Goal: Manage account settings

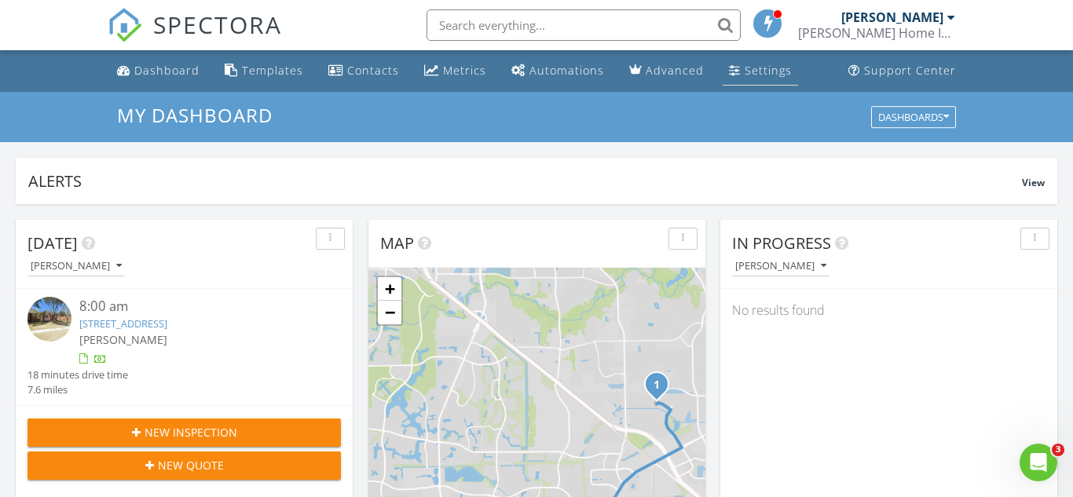
click at [769, 71] on div "Settings" at bounding box center [768, 70] width 47 height 15
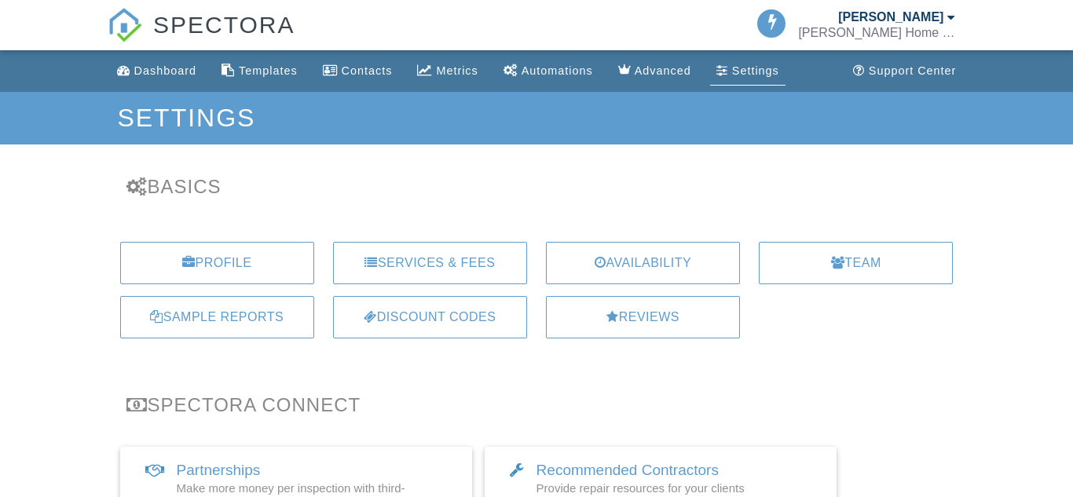
click at [922, 13] on div "[PERSON_NAME]" at bounding box center [890, 17] width 105 height 16
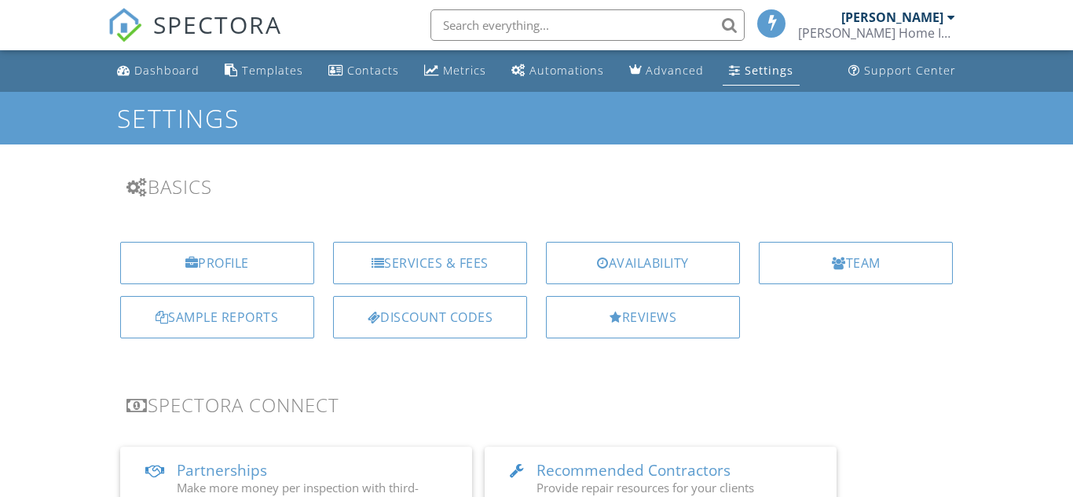
click at [917, 20] on div "[PERSON_NAME]" at bounding box center [893, 17] width 102 height 16
click at [946, 20] on div "[PERSON_NAME]" at bounding box center [899, 17] width 114 height 16
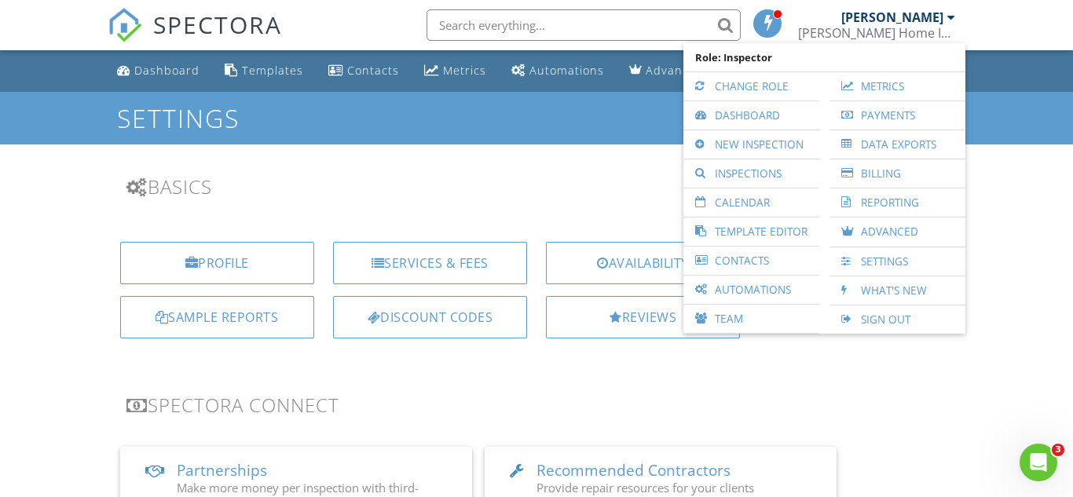
click at [1036, 132] on div "Settings" at bounding box center [536, 118] width 1073 height 53
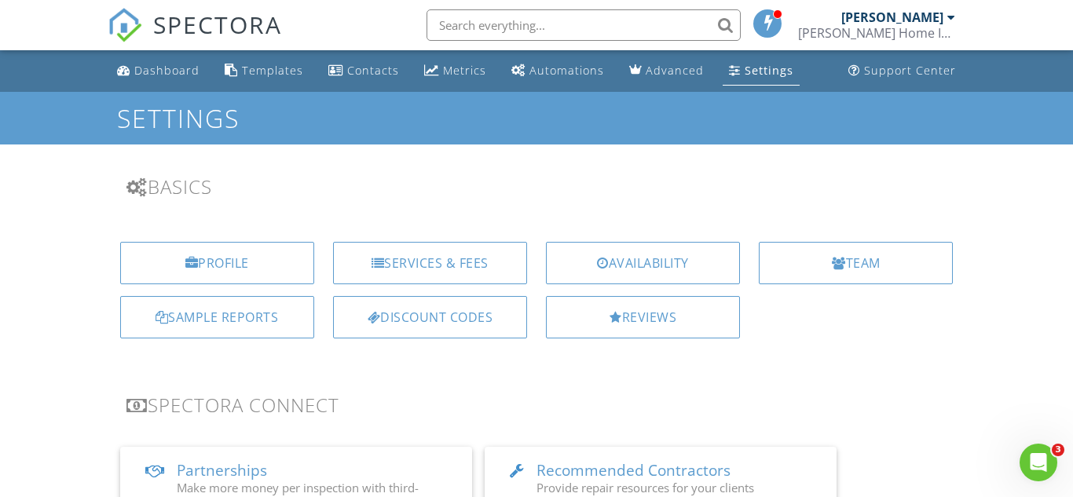
click at [904, 16] on div "[PERSON_NAME]" at bounding box center [893, 17] width 102 height 16
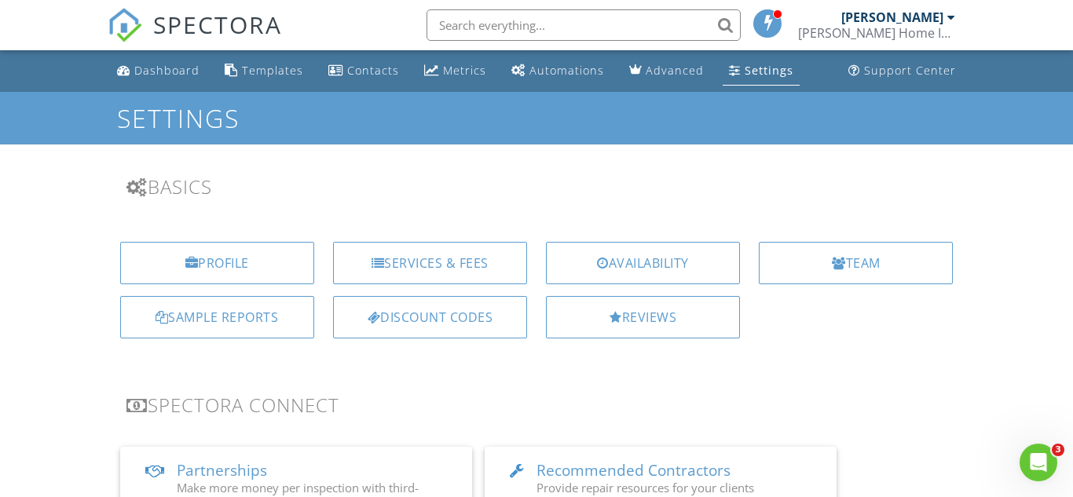
click at [919, 18] on div "[PERSON_NAME]" at bounding box center [893, 17] width 102 height 16
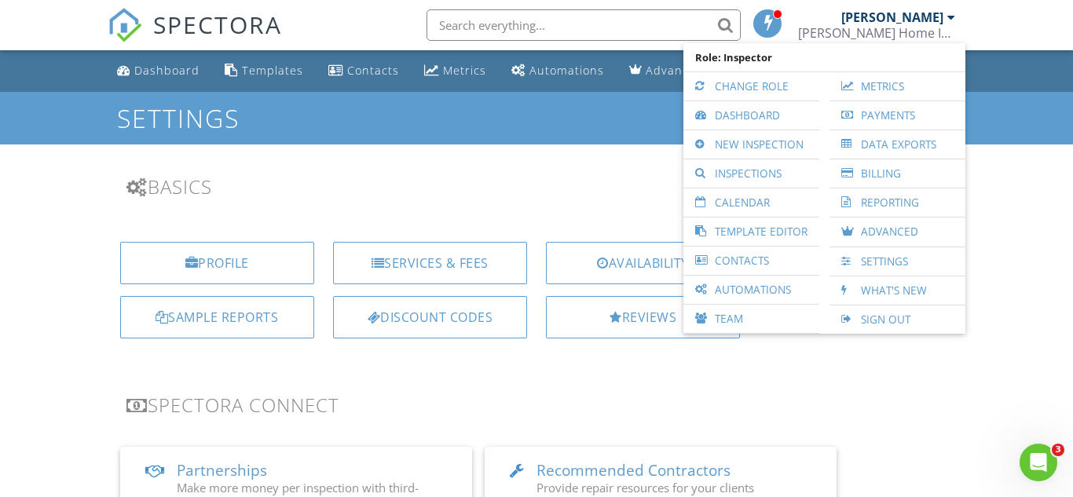
click at [910, 34] on div "[PERSON_NAME] Home Inspections,PLLC TREC #24926" at bounding box center [876, 33] width 157 height 16
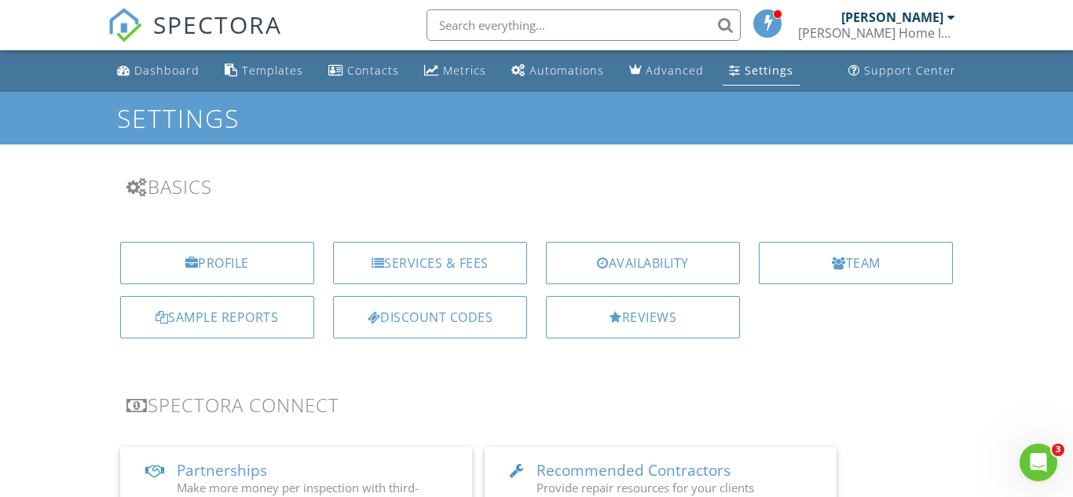
click at [949, 13] on div at bounding box center [952, 17] width 8 height 13
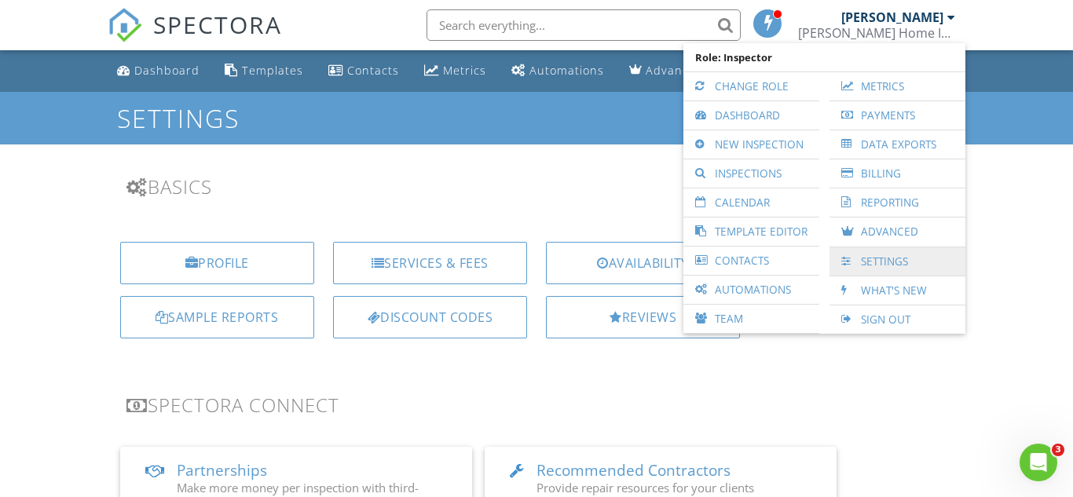
click at [912, 254] on link "Settings" at bounding box center [898, 262] width 120 height 28
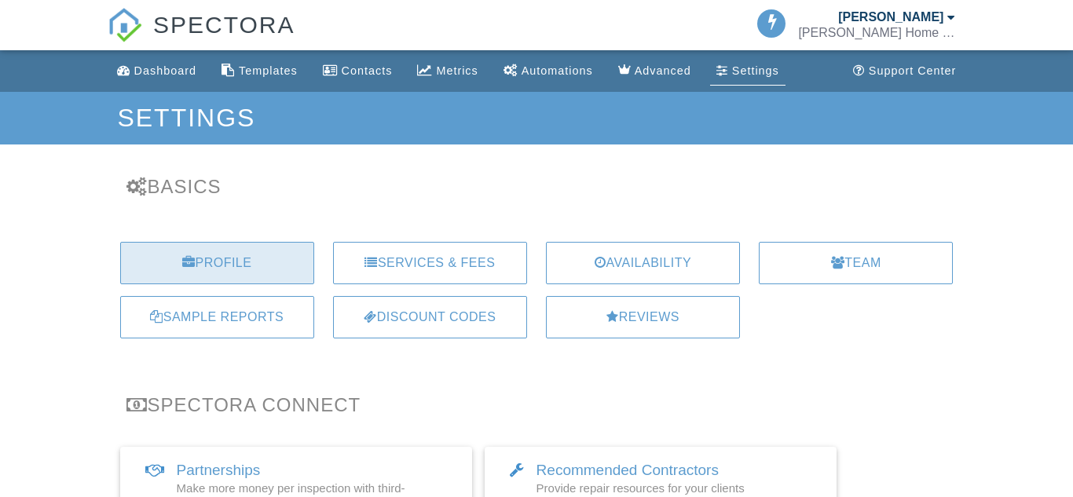
click at [246, 269] on div "Profile" at bounding box center [217, 263] width 194 height 42
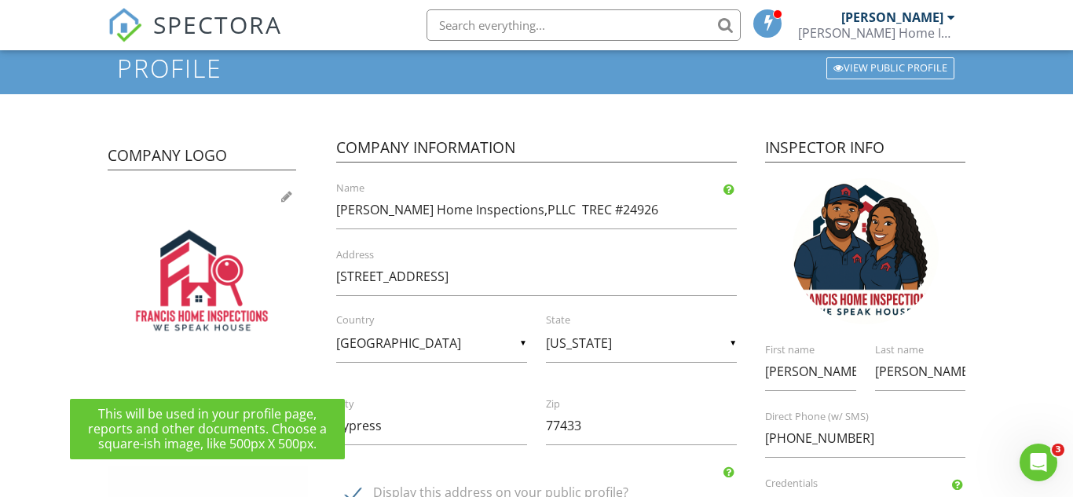
scroll to position [52, 0]
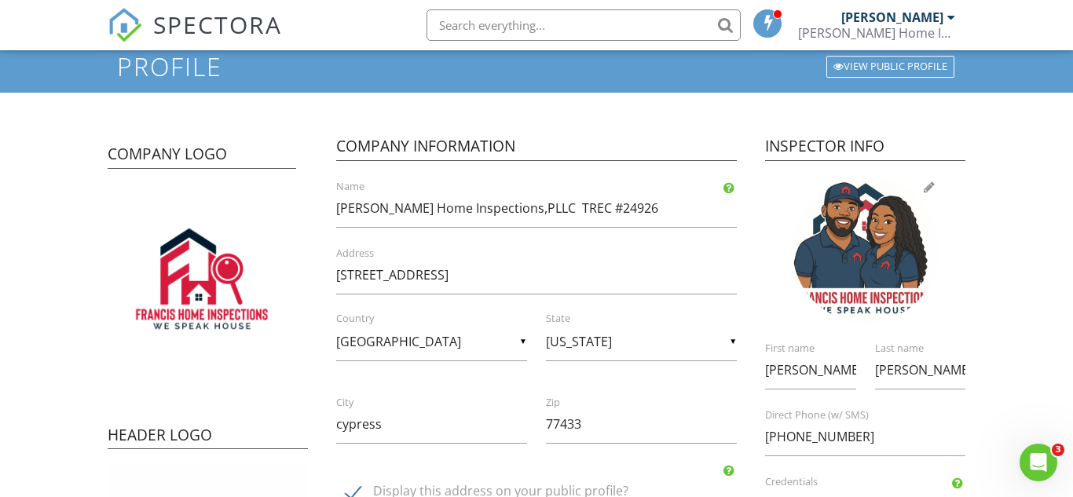
click at [893, 255] on div at bounding box center [866, 250] width 146 height 146
type input "C:\fakepath\Screenshot_20250828_062915_Gallery.jpg"
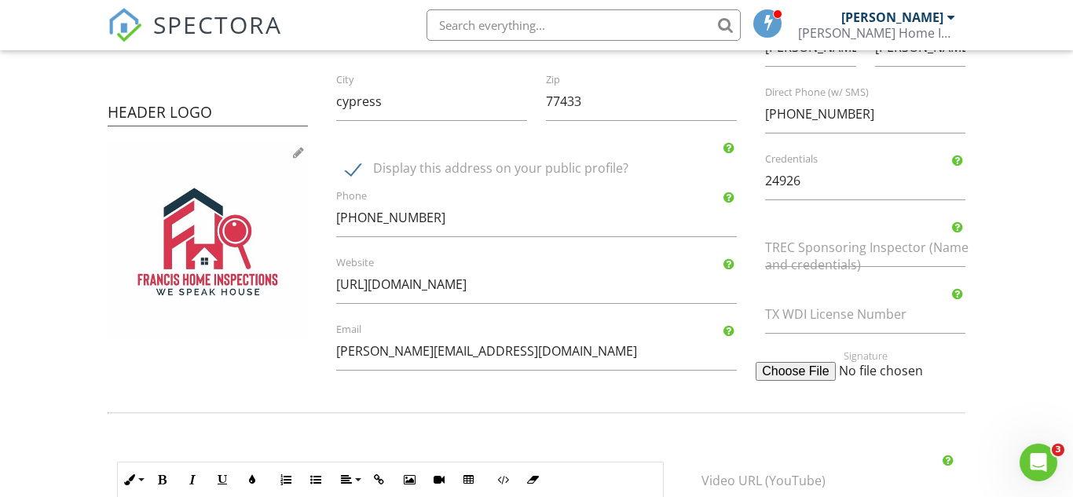
scroll to position [382, 0]
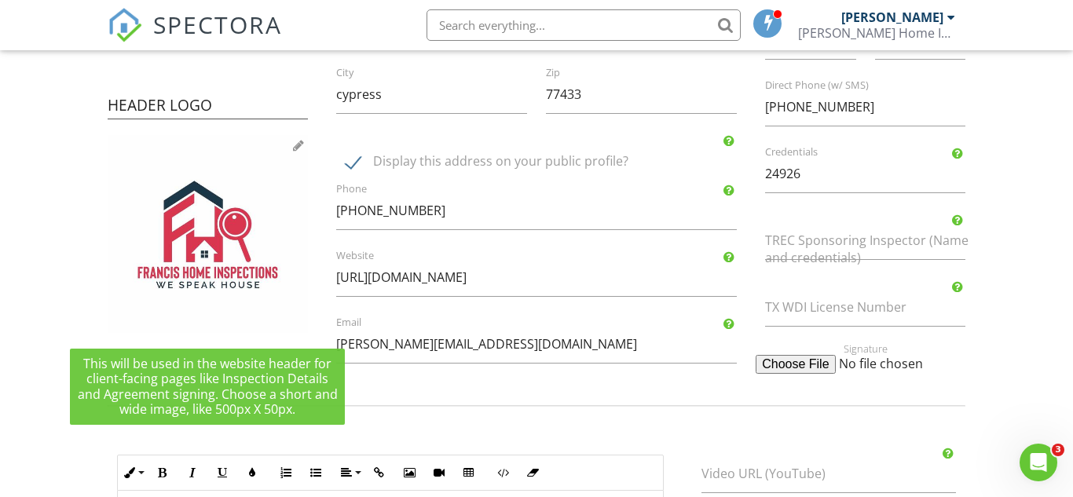
click at [215, 273] on img at bounding box center [208, 234] width 200 height 198
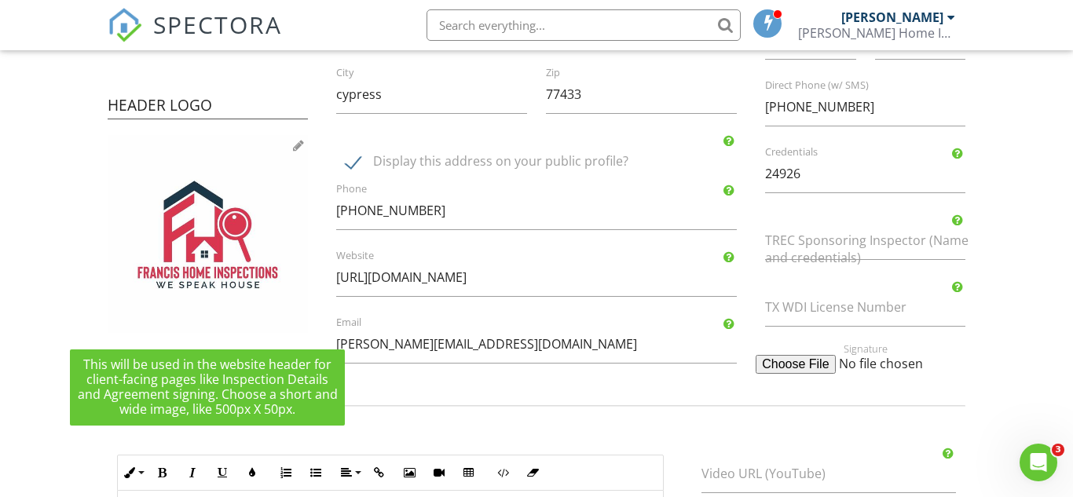
type input "C:\fakepath\Francis Home Inspections_ Friendly Team.png"
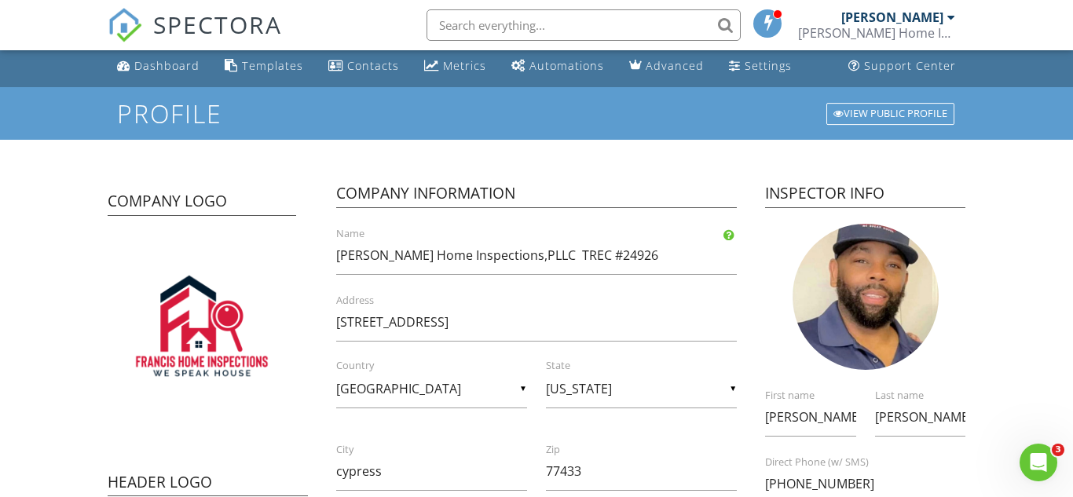
scroll to position [0, 0]
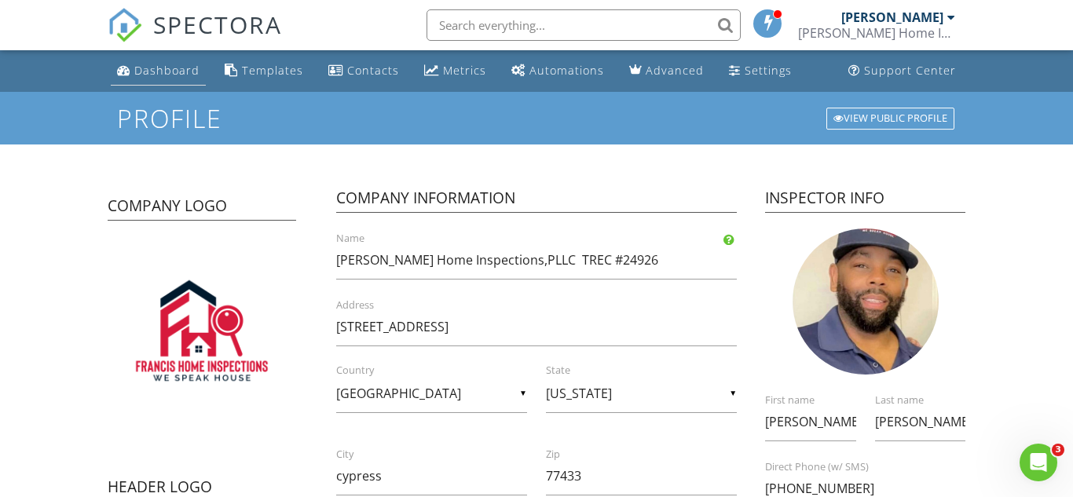
click at [138, 76] on div "Dashboard" at bounding box center [166, 70] width 65 height 15
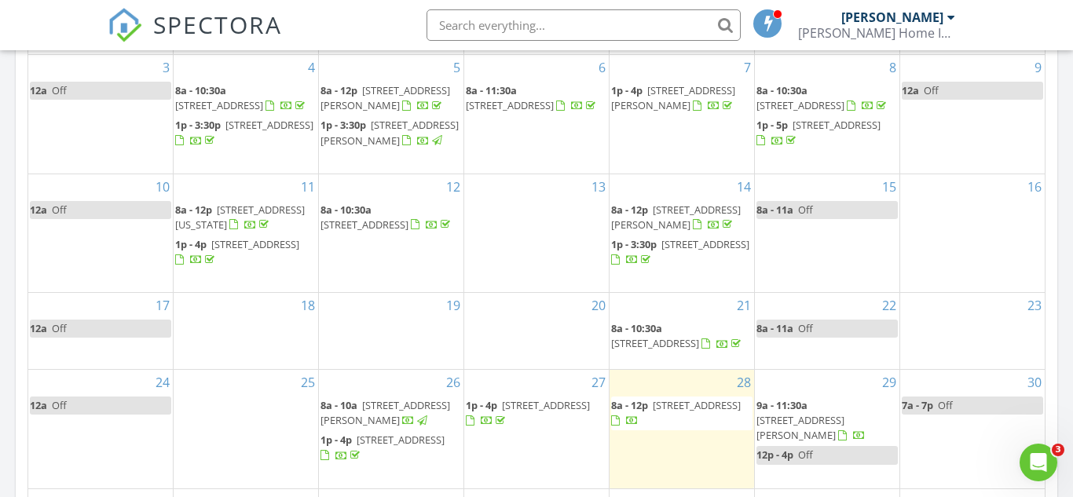
scroll to position [905, 0]
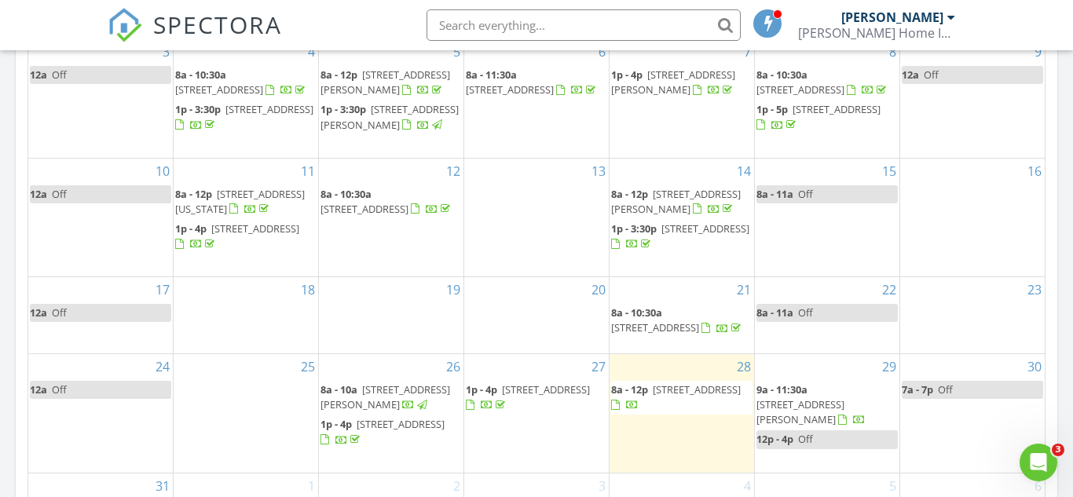
click at [845, 398] on span "[STREET_ADDRESS][PERSON_NAME]" at bounding box center [801, 412] width 88 height 29
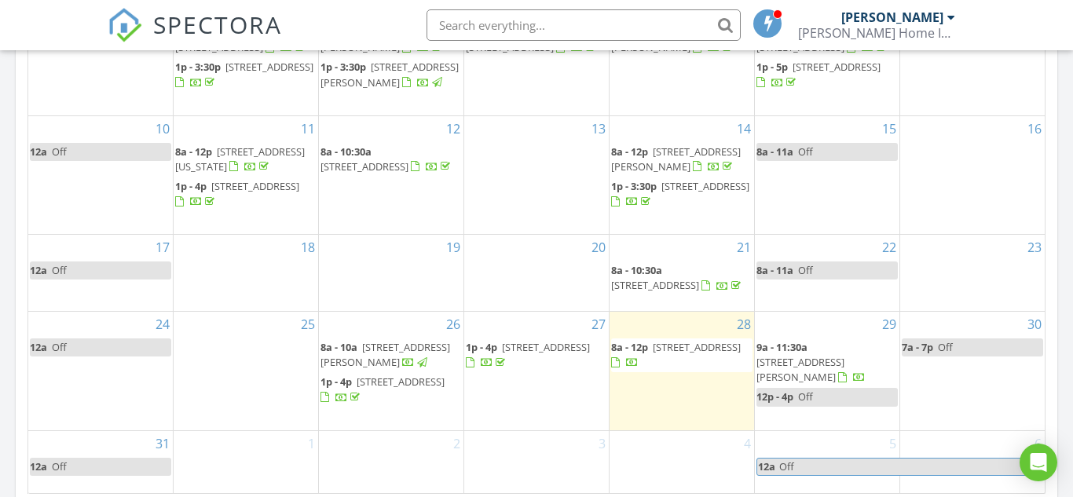
scroll to position [1431, 1074]
click at [503, 354] on span "[STREET_ADDRESS]" at bounding box center [546, 347] width 88 height 14
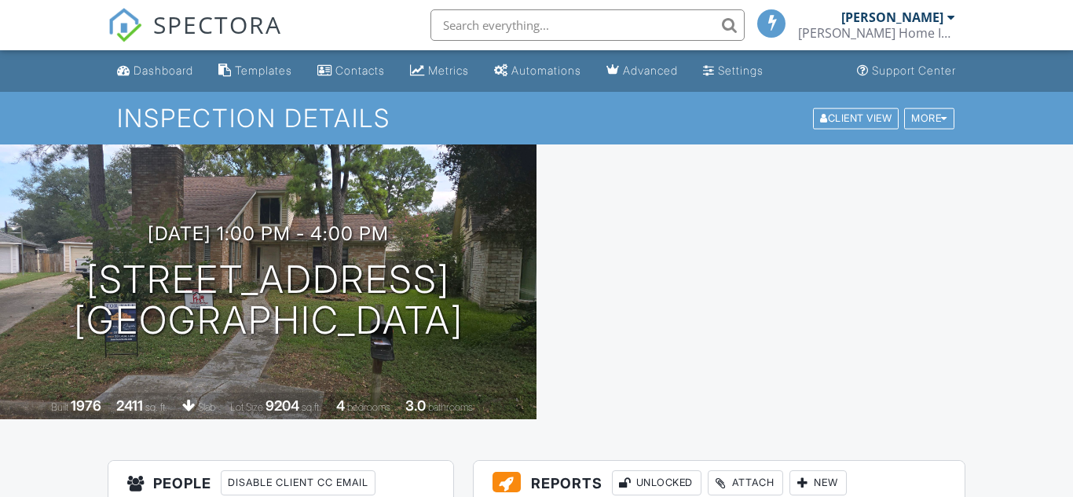
scroll to position [264, 0]
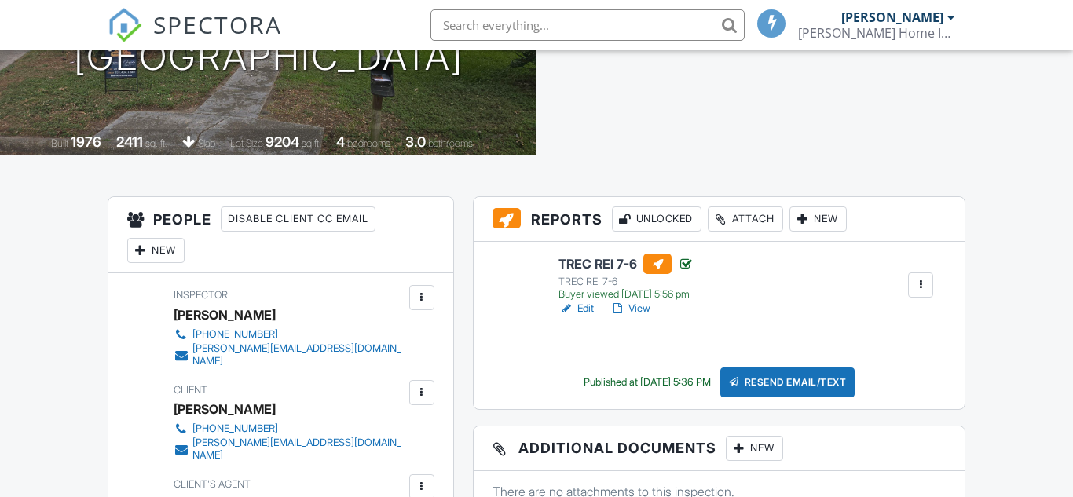
click at [639, 307] on link "View" at bounding box center [630, 309] width 41 height 16
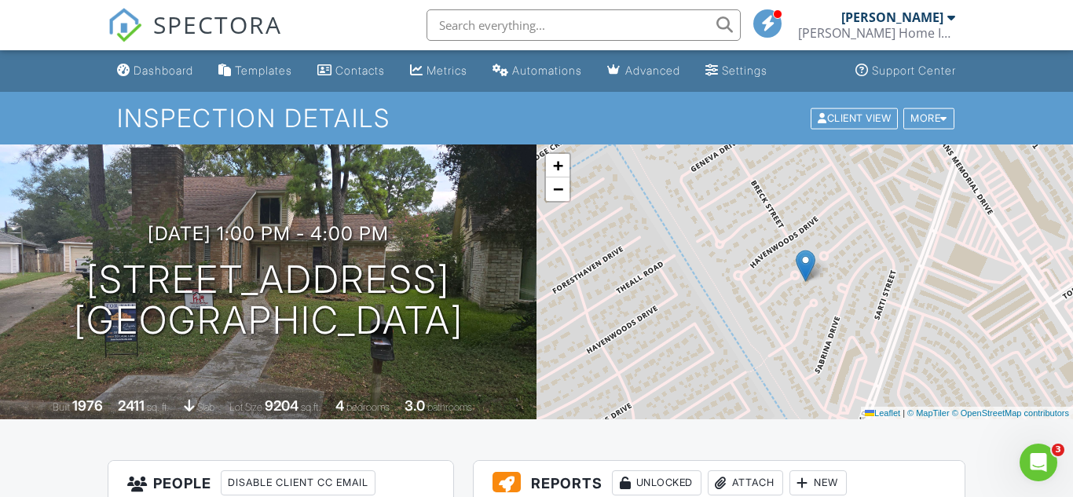
click at [919, 11] on div "[PERSON_NAME]" at bounding box center [893, 17] width 102 height 16
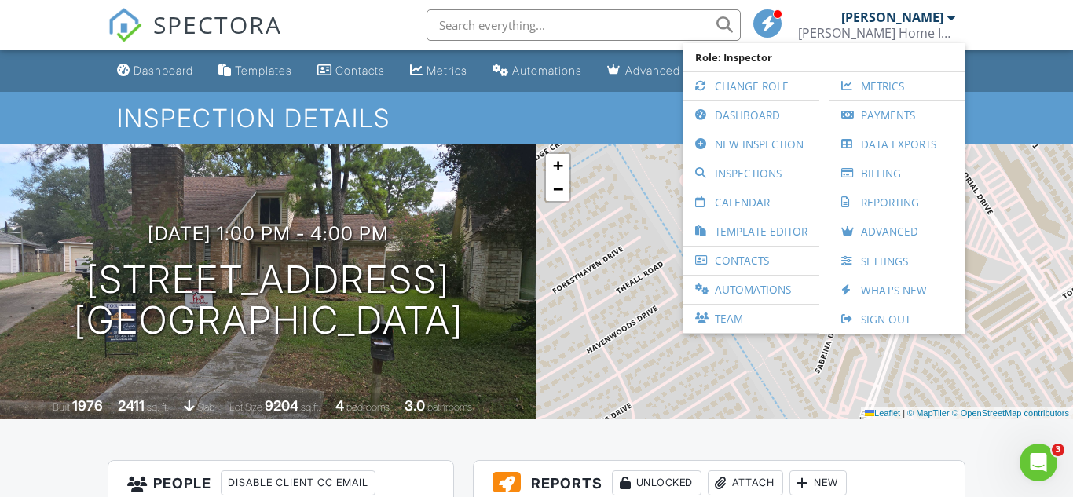
click at [1027, 88] on ul "Dashboard Templates Contacts Metrics Automations Advanced Settings Support Cent…" at bounding box center [536, 71] width 1073 height 42
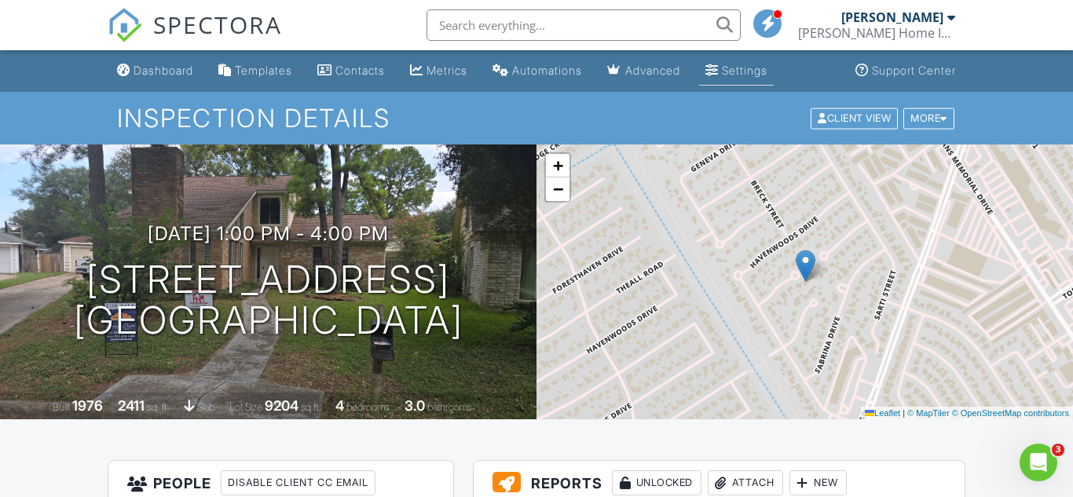
click at [774, 78] on link "Settings" at bounding box center [736, 71] width 75 height 29
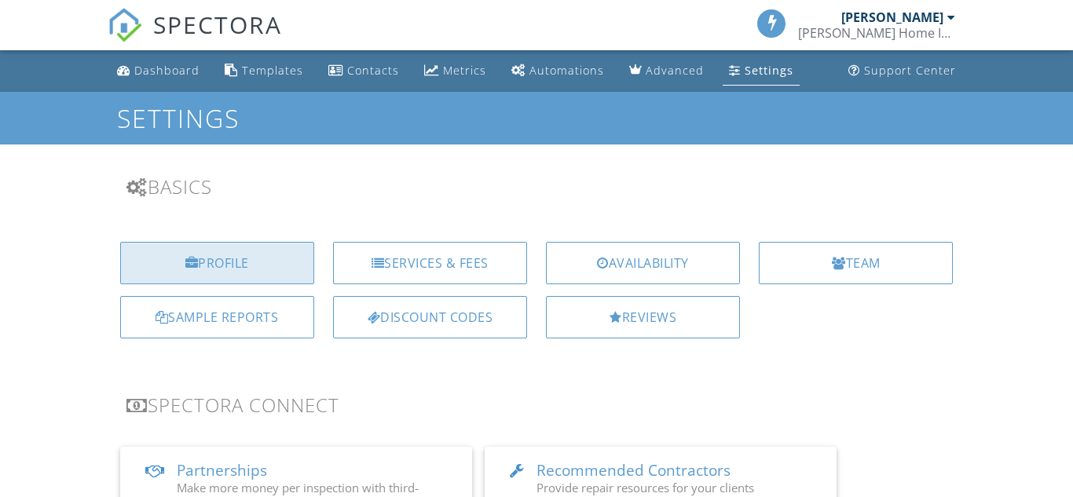
click at [224, 269] on div "Profile" at bounding box center [217, 263] width 194 height 42
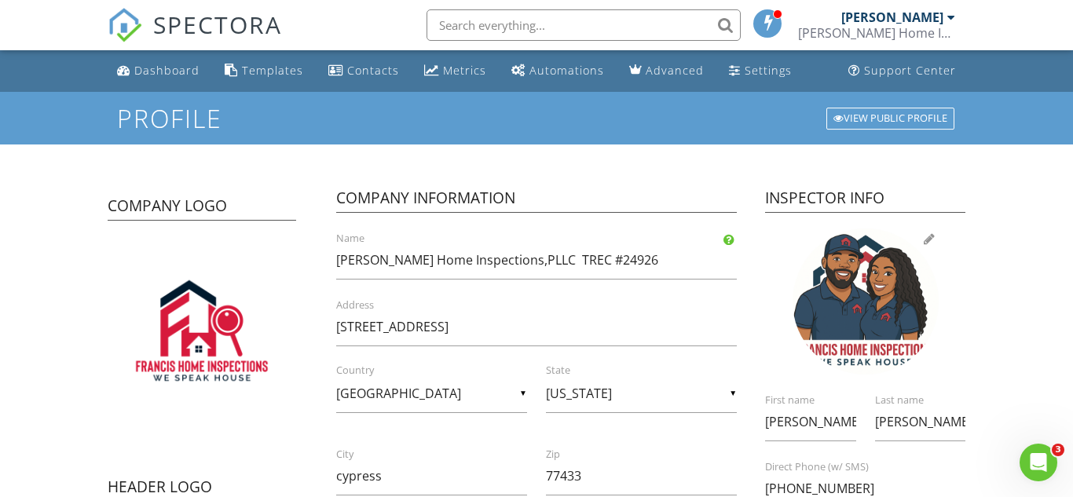
click at [869, 306] on div at bounding box center [866, 302] width 146 height 146
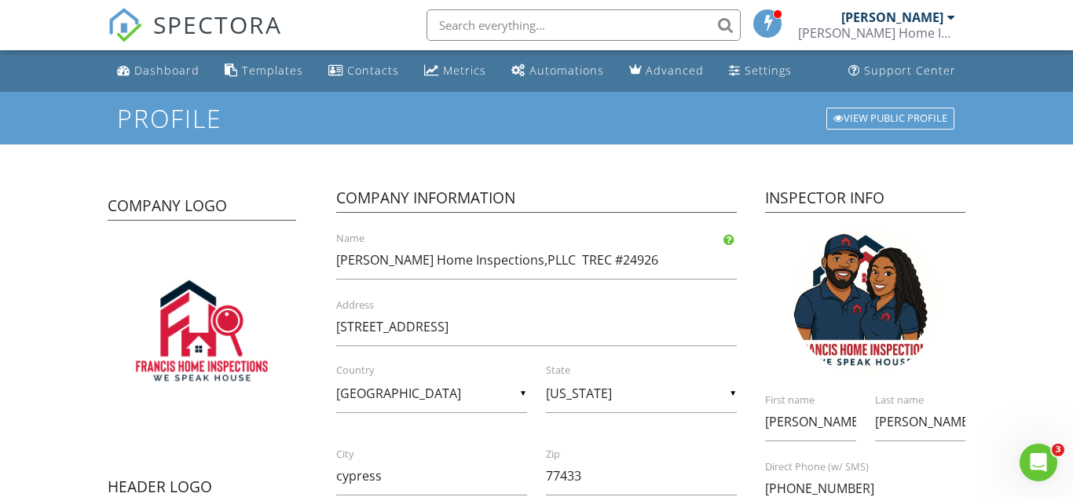
click at [665, 186] on div "Company Information Francis Home Inspections,PLLC TREC #24926 Name 7834 Pasture…" at bounding box center [536, 462] width 438 height 597
click at [889, 124] on div "View Public Profile" at bounding box center [891, 119] width 128 height 22
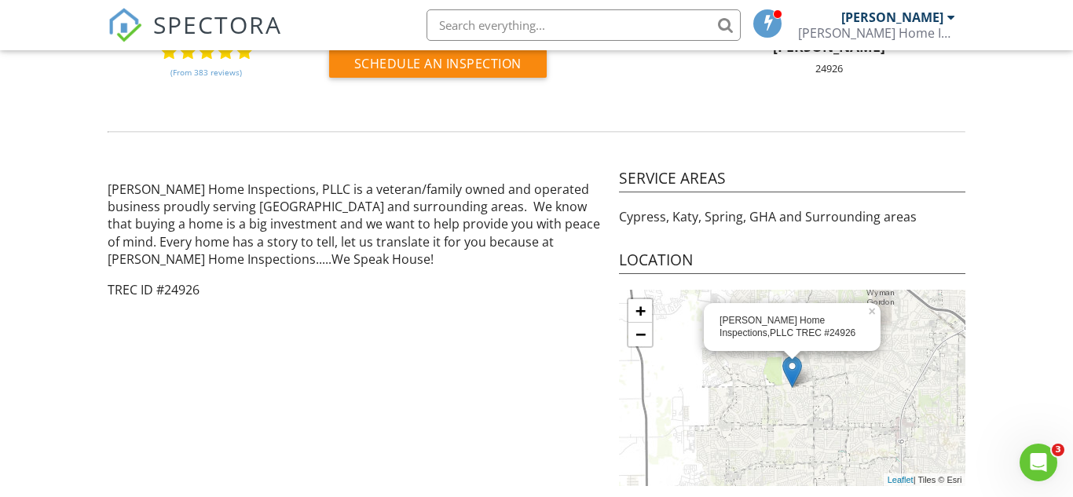
scroll to position [227, 0]
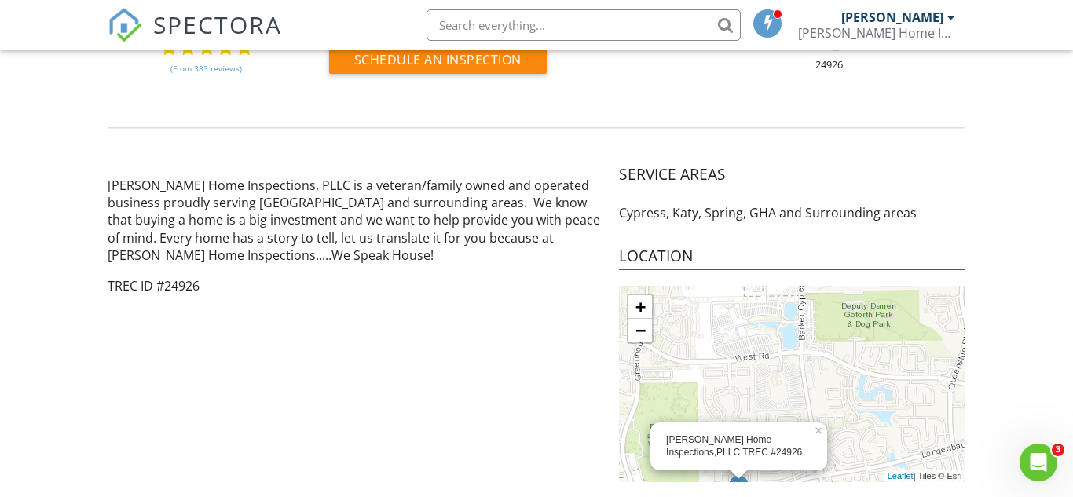
click at [191, 34] on span "SPECTORA" at bounding box center [217, 24] width 129 height 33
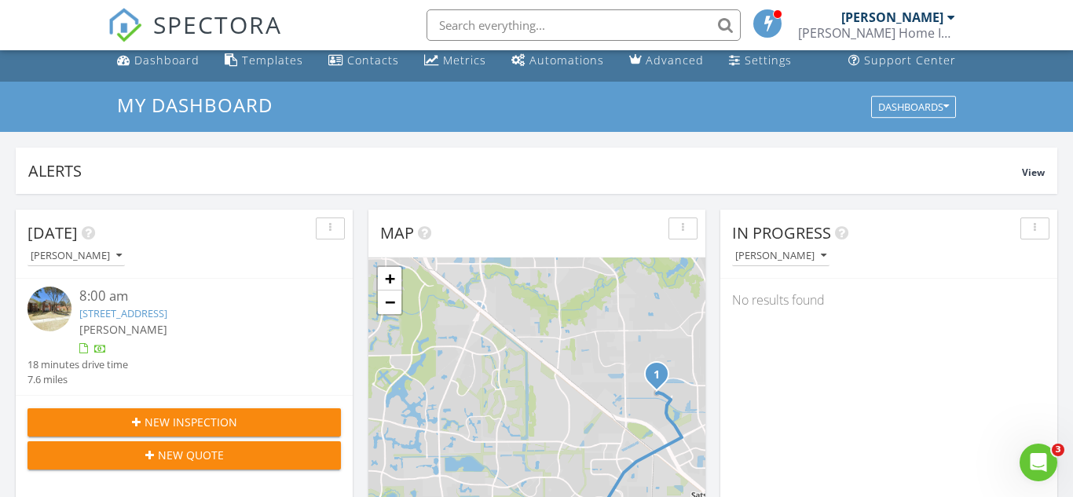
scroll to position [9, 0]
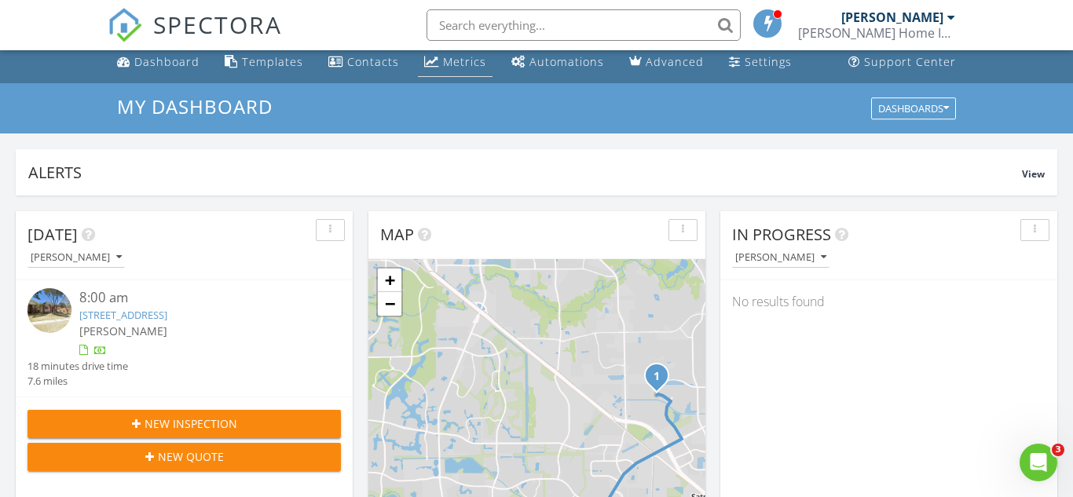
click at [480, 64] on div "Metrics" at bounding box center [464, 61] width 43 height 15
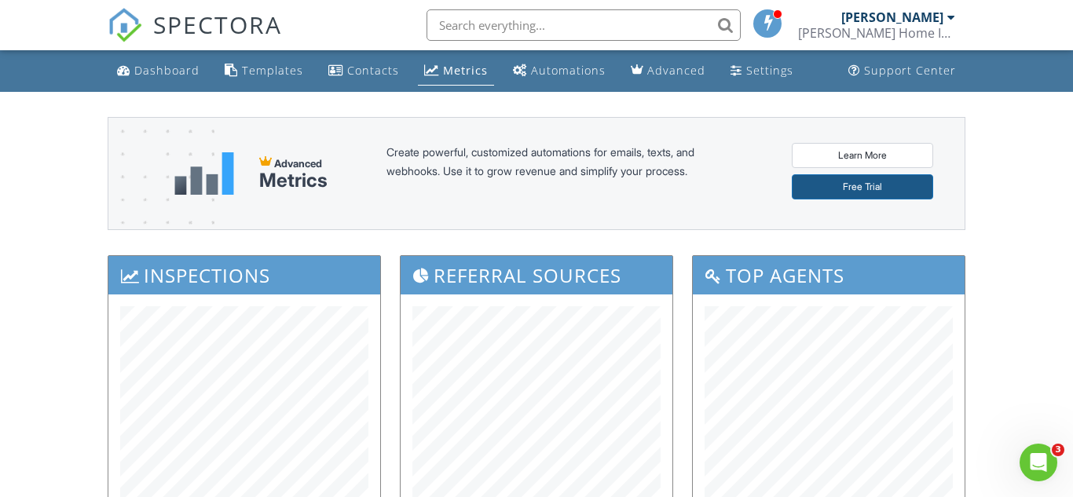
click at [830, 196] on link "Free Trial" at bounding box center [862, 186] width 141 height 25
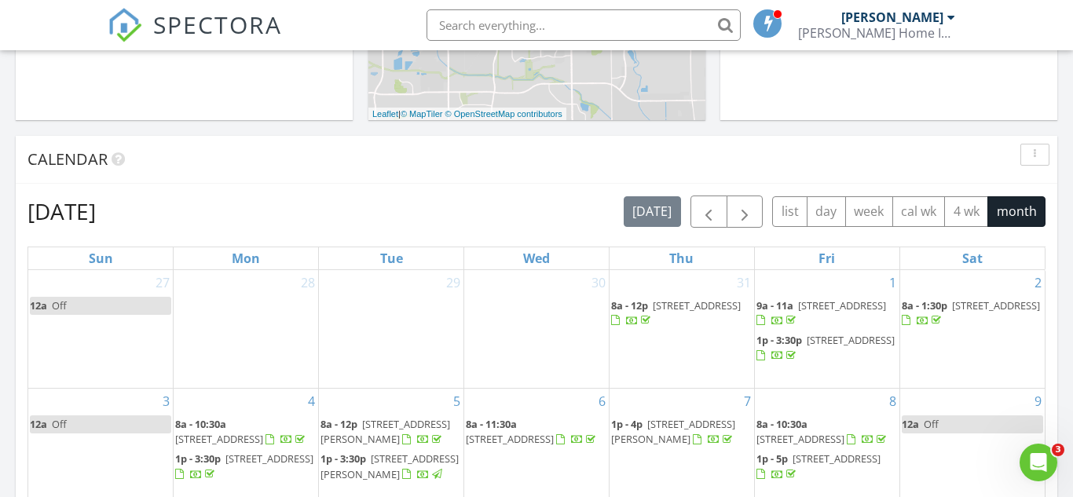
scroll to position [222, 0]
